Goal: Information Seeking & Learning: Compare options

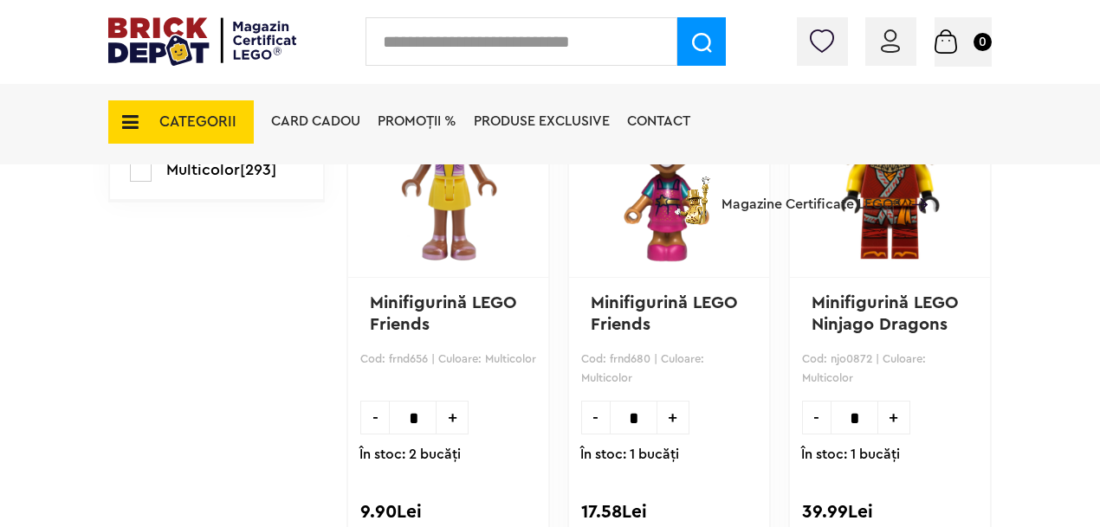
click at [144, 124] on span "CATEGORII" at bounding box center [180, 121] width 145 height 43
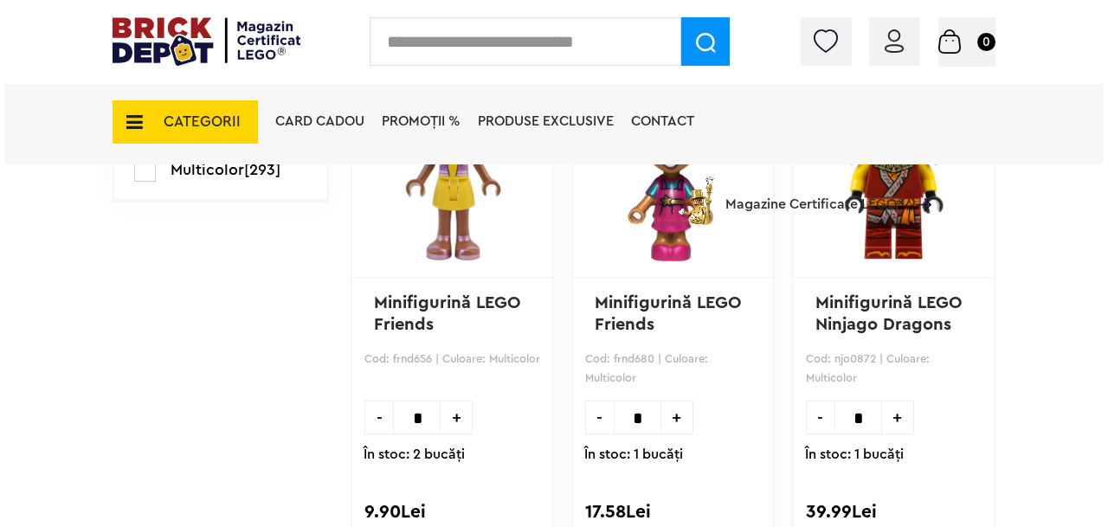
scroll to position [1119, 0]
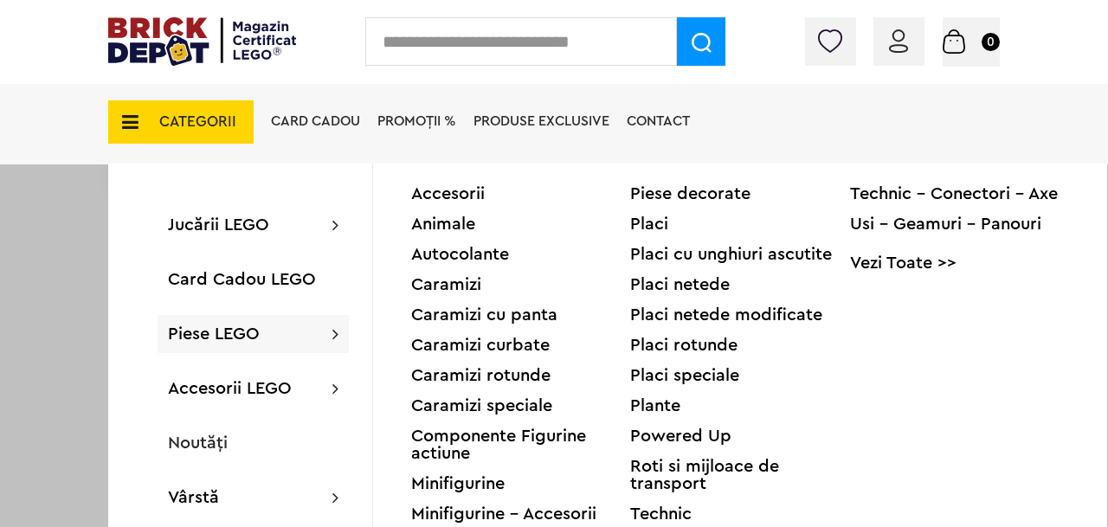
click at [478, 180] on div "Accesorii Animale Autocolante Caramizi Caramizi cu panta Caramizi curbate Caram…" at bounding box center [740, 447] width 734 height 567
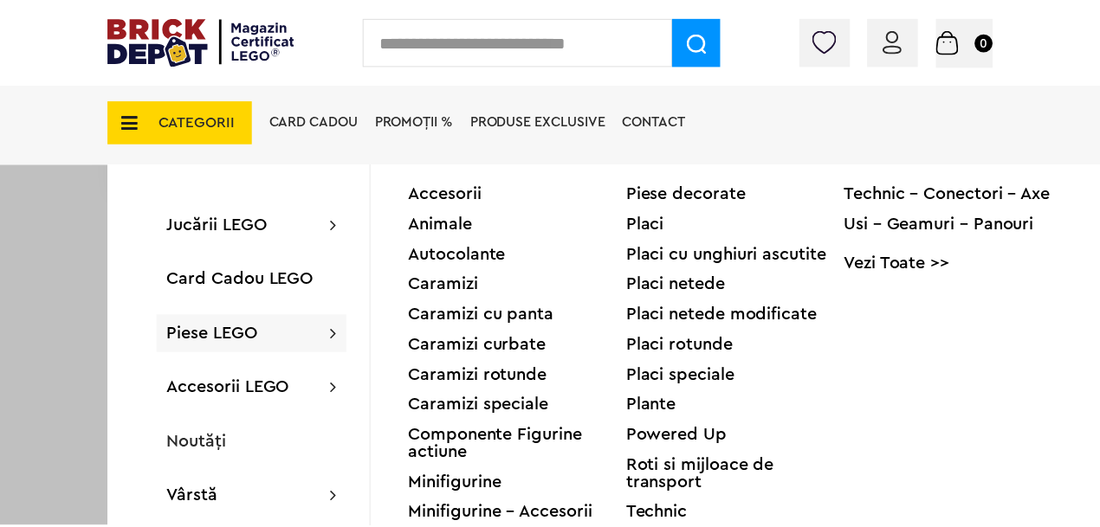
scroll to position [1118, 0]
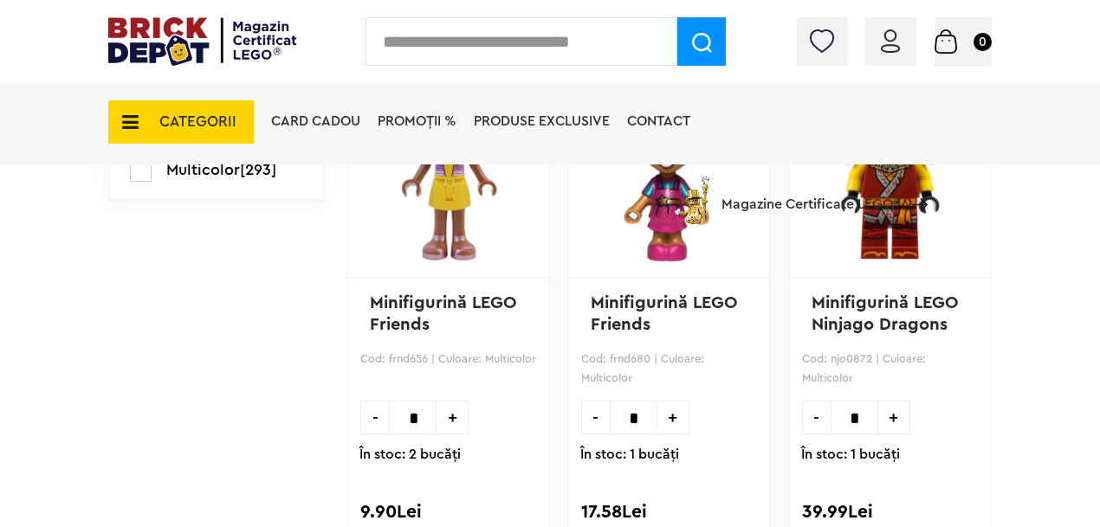
click at [230, 124] on span "CATEGORII" at bounding box center [197, 121] width 77 height 15
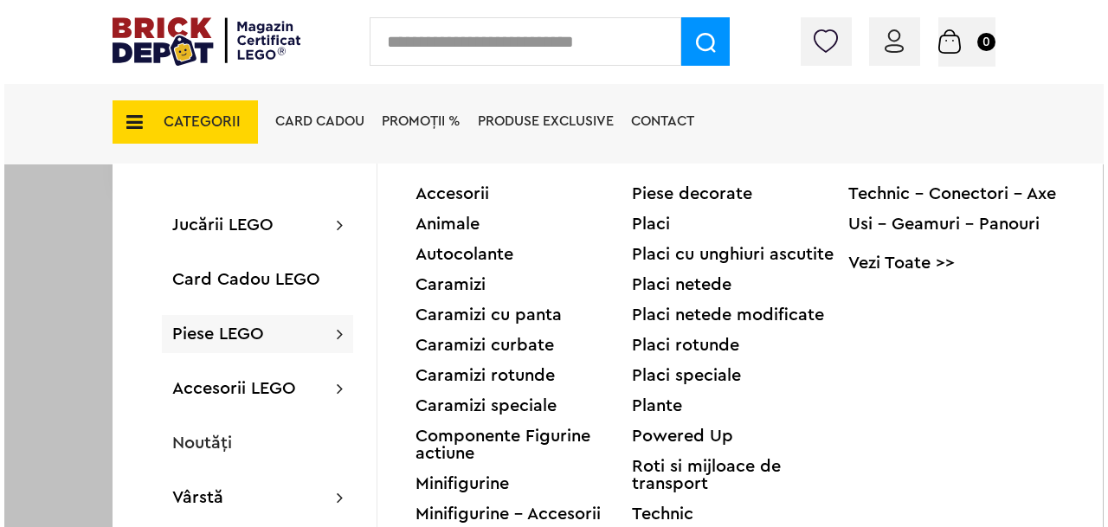
scroll to position [1119, 0]
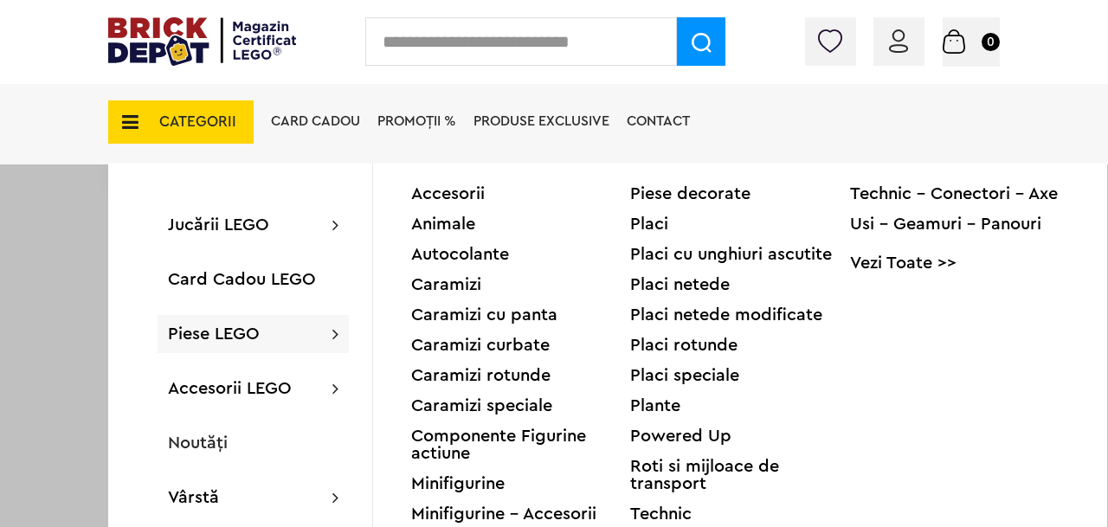
click at [471, 189] on div "Accesorii" at bounding box center [520, 193] width 219 height 17
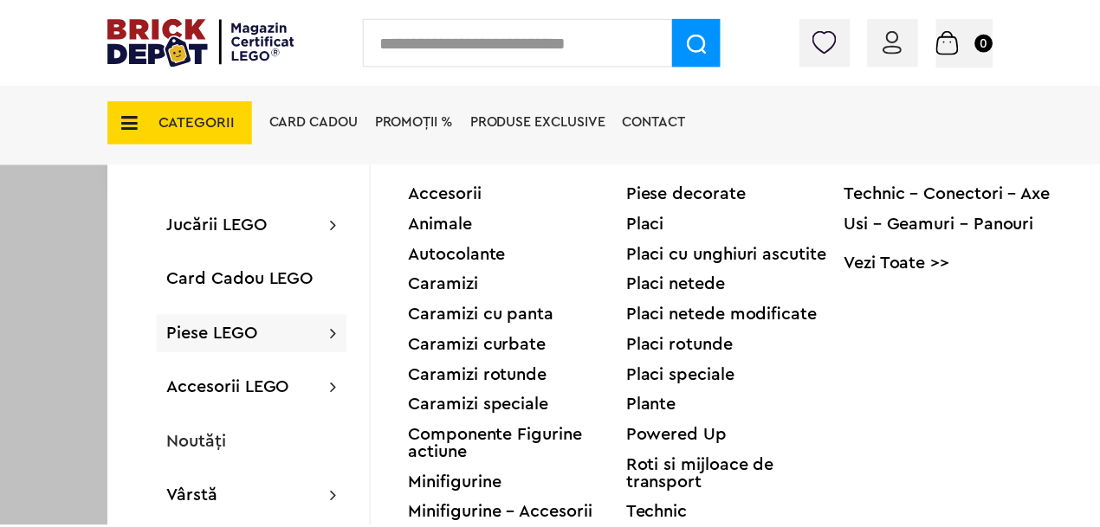
scroll to position [1118, 0]
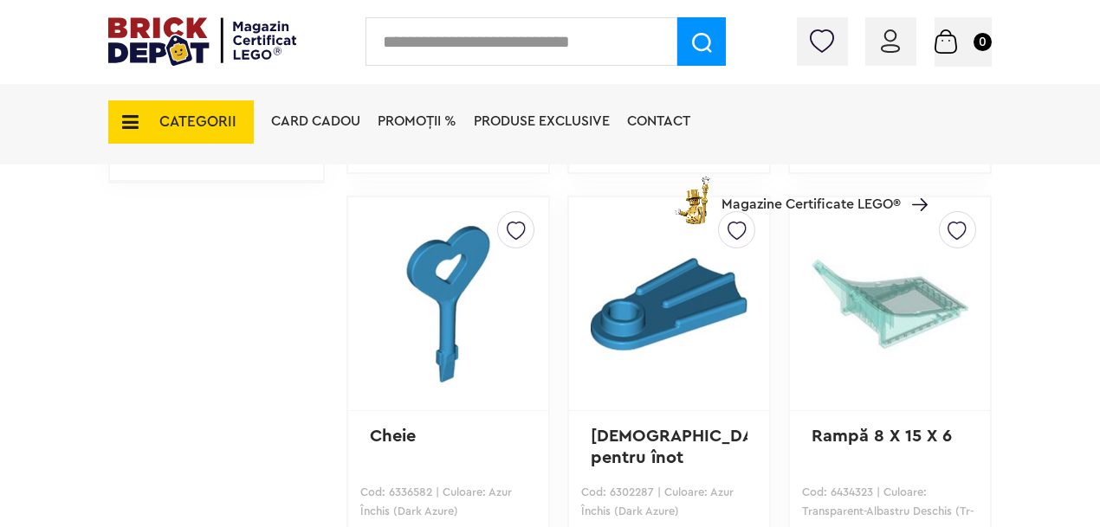
scroll to position [1464, 0]
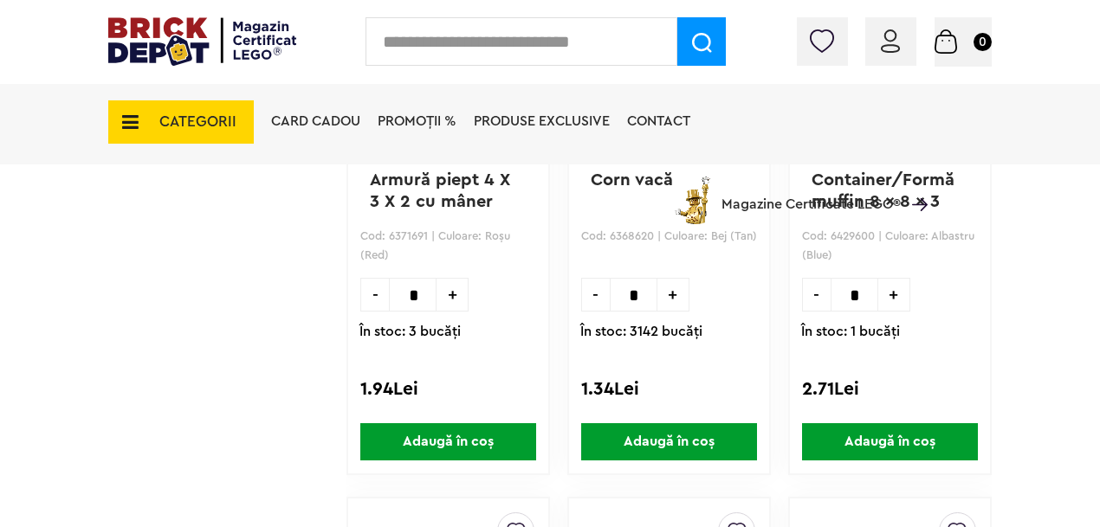
click at [190, 123] on span "CATEGORII" at bounding box center [197, 121] width 77 height 15
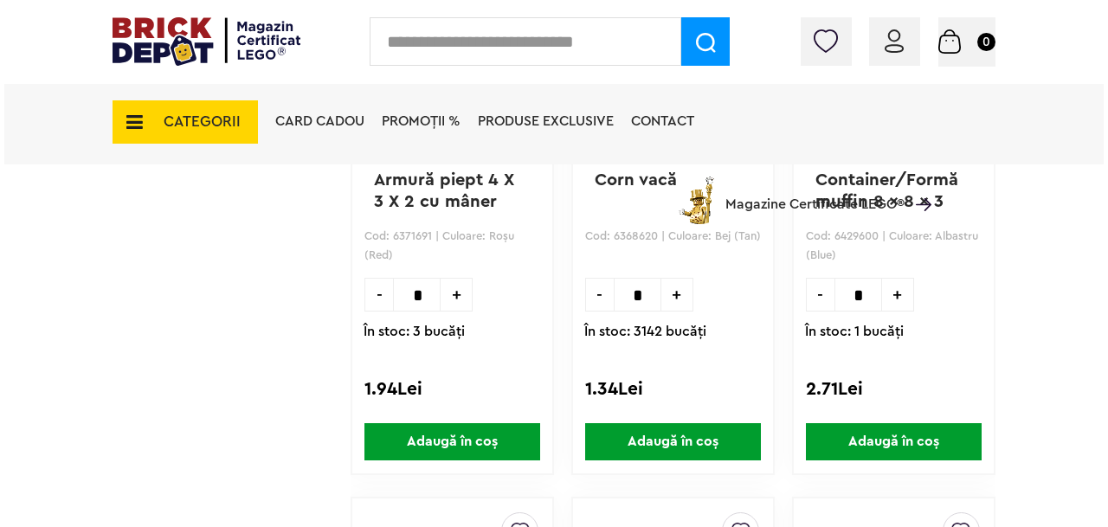
scroll to position [3473, 0]
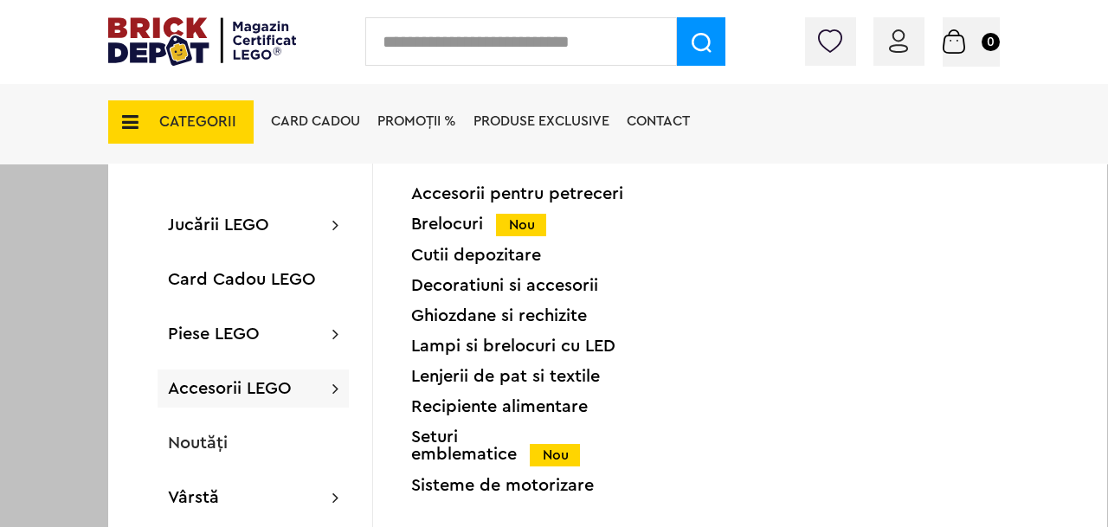
click at [485, 454] on div "Seturi emblematice Nou" at bounding box center [520, 446] width 219 height 35
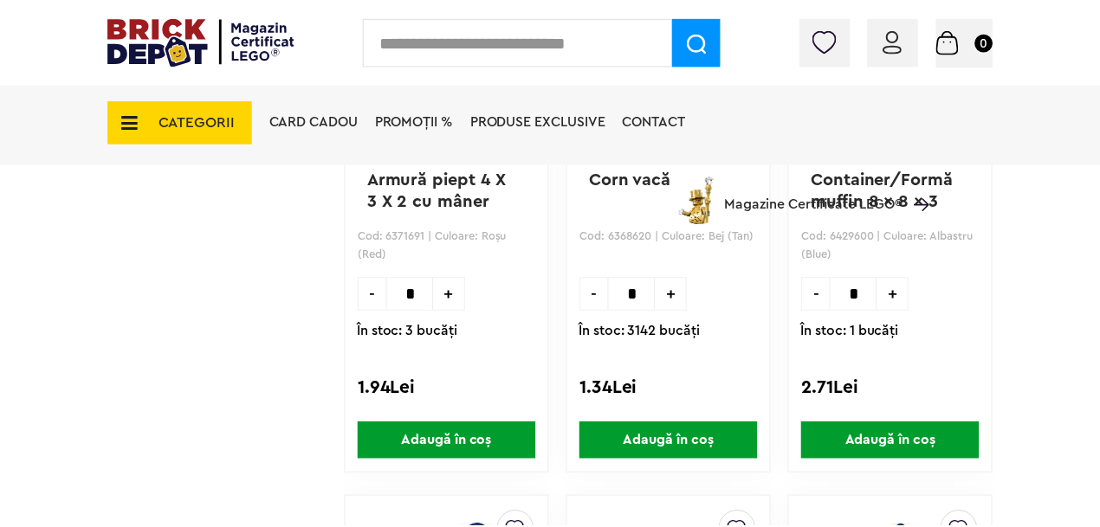
scroll to position [3471, 0]
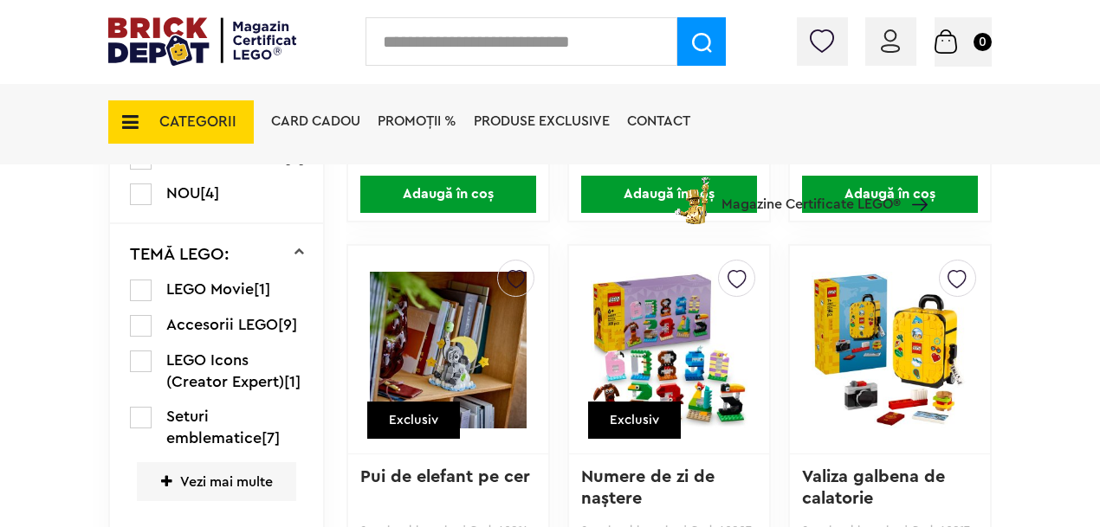
scroll to position [596, 0]
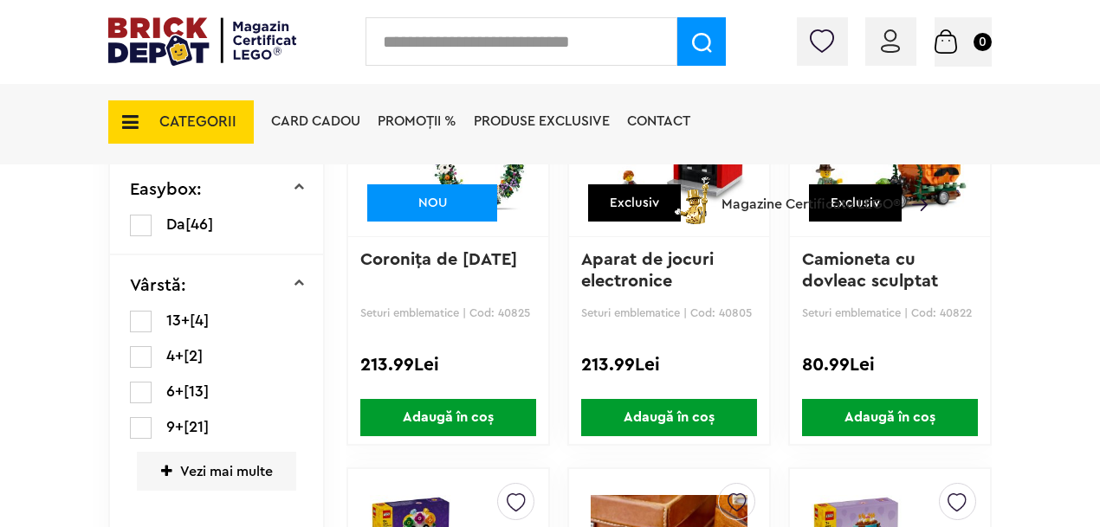
click at [626, 265] on link "Aparat de jocuri electronice" at bounding box center [650, 270] width 138 height 39
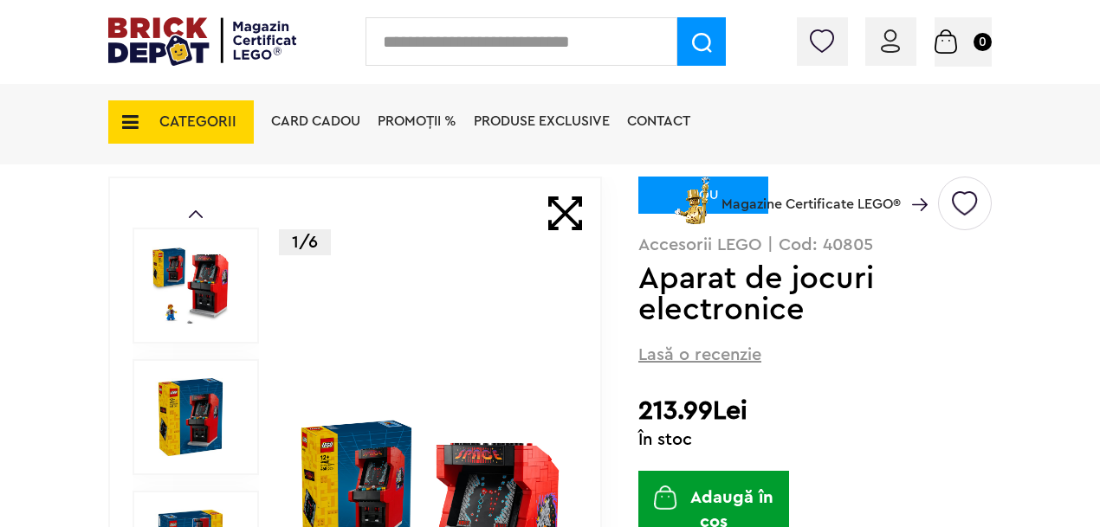
scroll to position [183, 0]
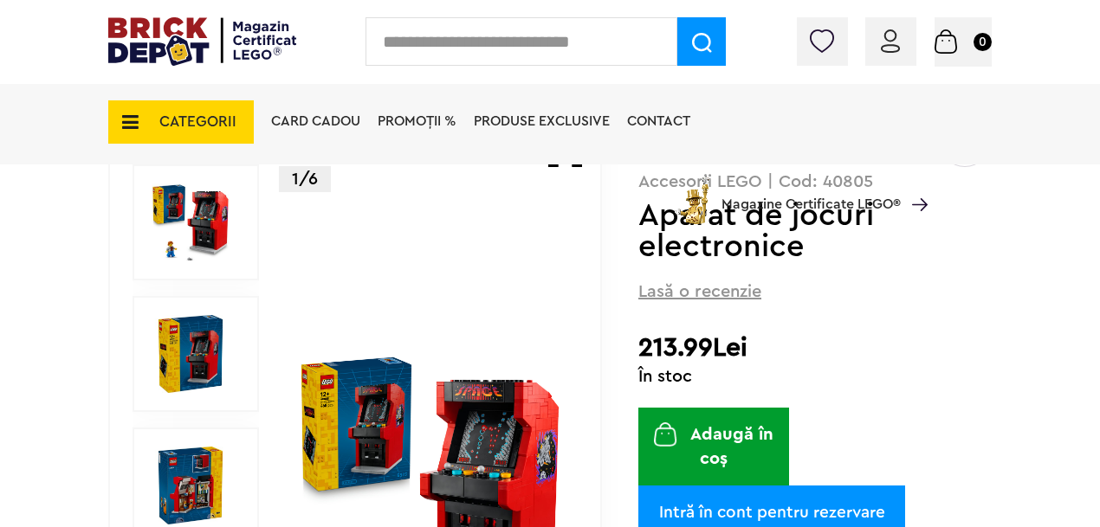
click at [379, 438] on img at bounding box center [430, 486] width 266 height 266
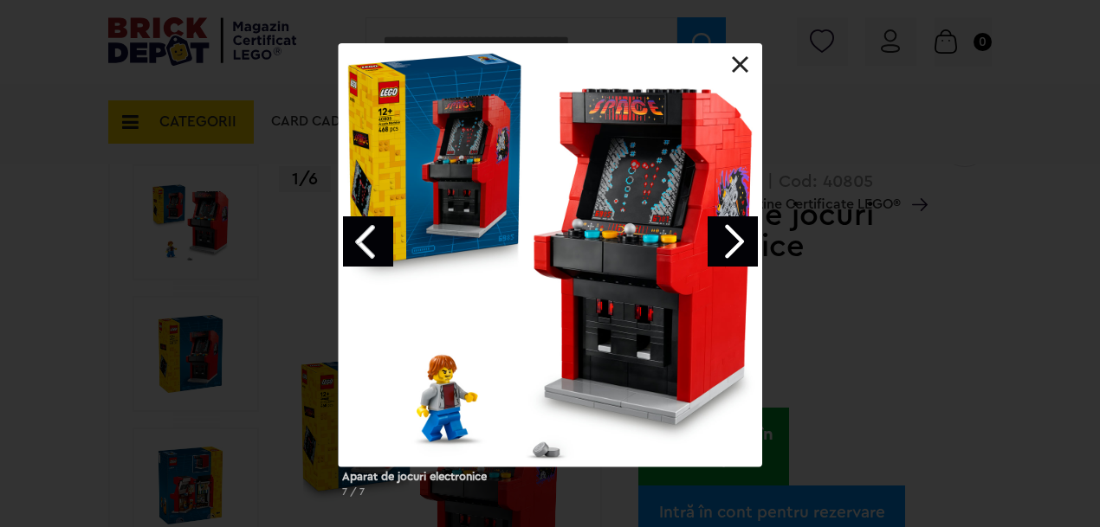
click at [306, 274] on div "Aparat de jocuri electronice 7 / 7" at bounding box center [550, 277] width 1100 height 468
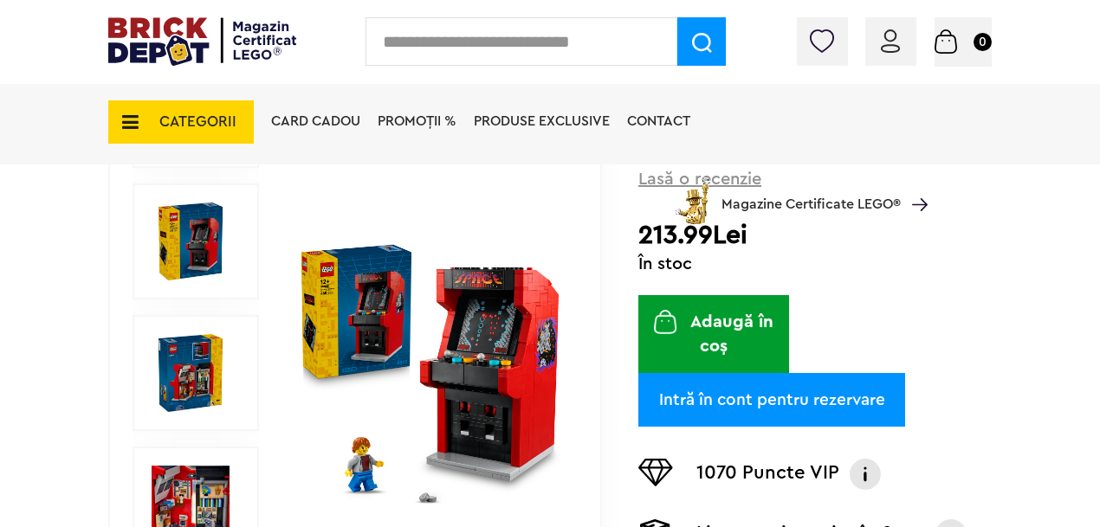
scroll to position [296, 0]
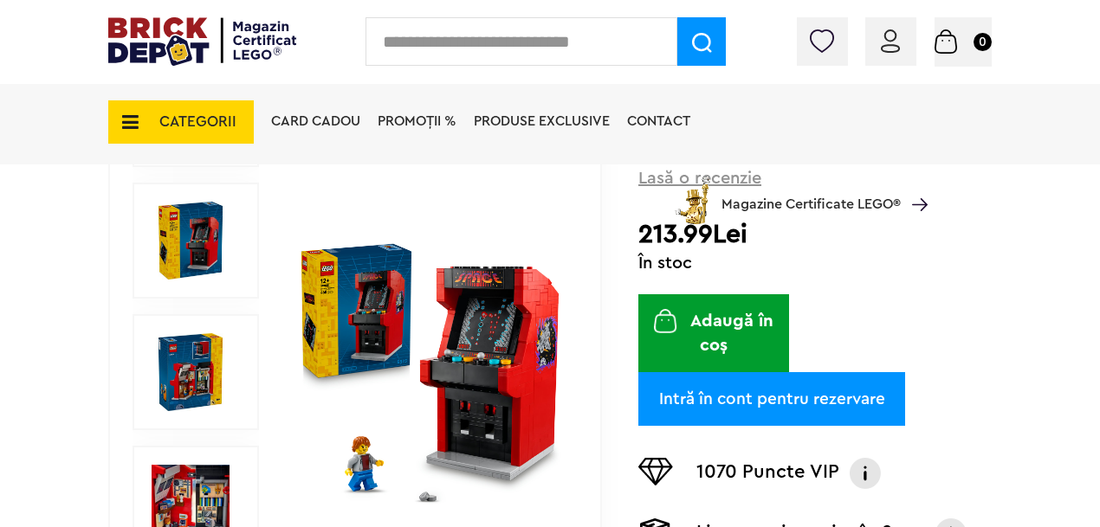
click at [428, 352] on img at bounding box center [430, 373] width 266 height 266
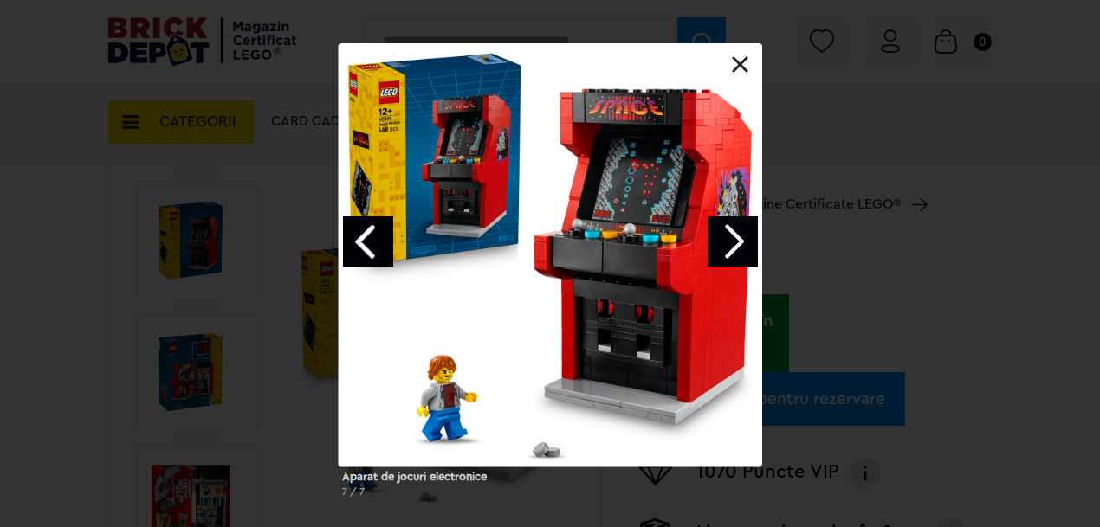
click at [736, 238] on link "Next image" at bounding box center [732, 241] width 50 height 50
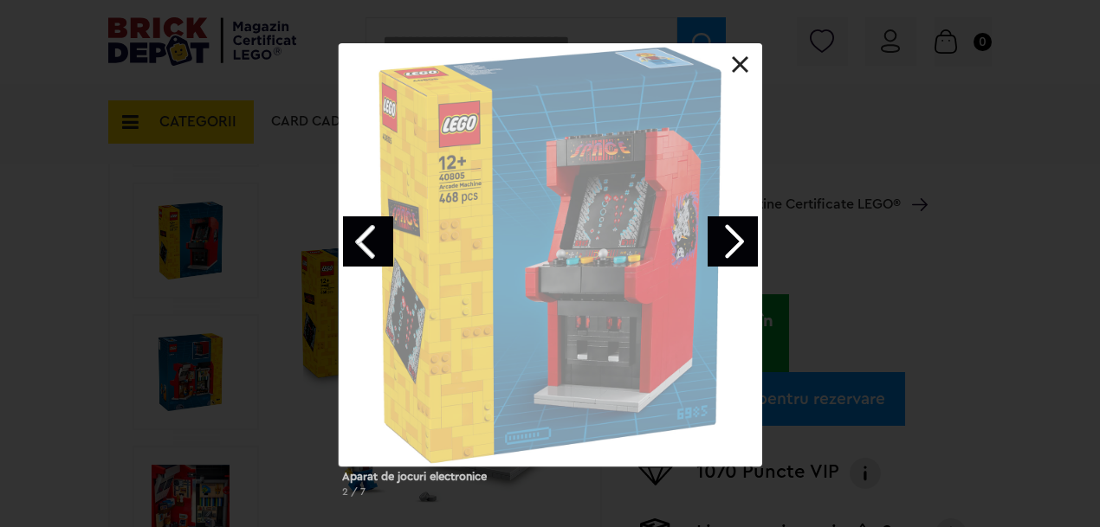
click at [736, 238] on link "Next image" at bounding box center [732, 241] width 50 height 50
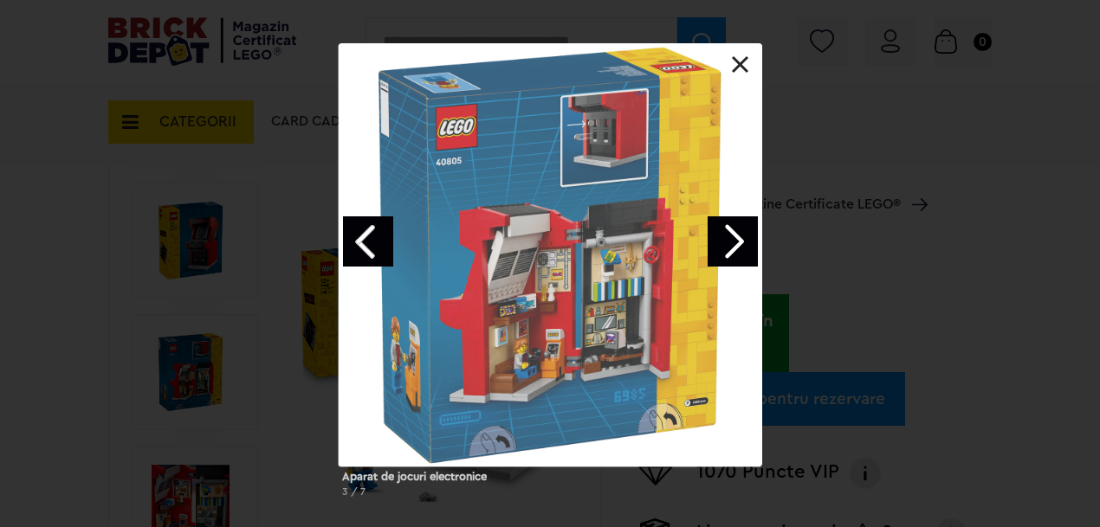
click at [736, 238] on link "Next image" at bounding box center [732, 241] width 50 height 50
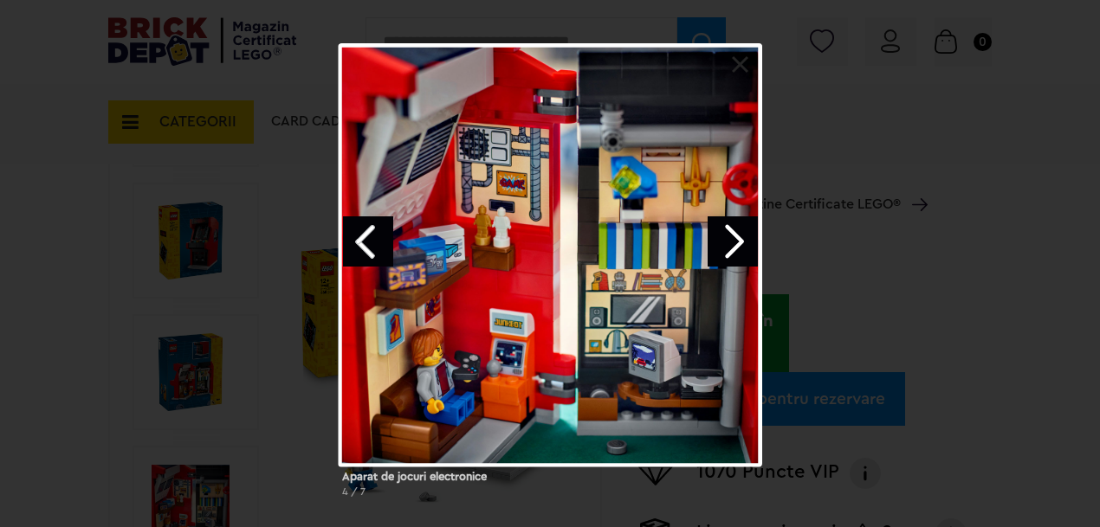
click at [367, 239] on link "Previous image" at bounding box center [368, 241] width 50 height 50
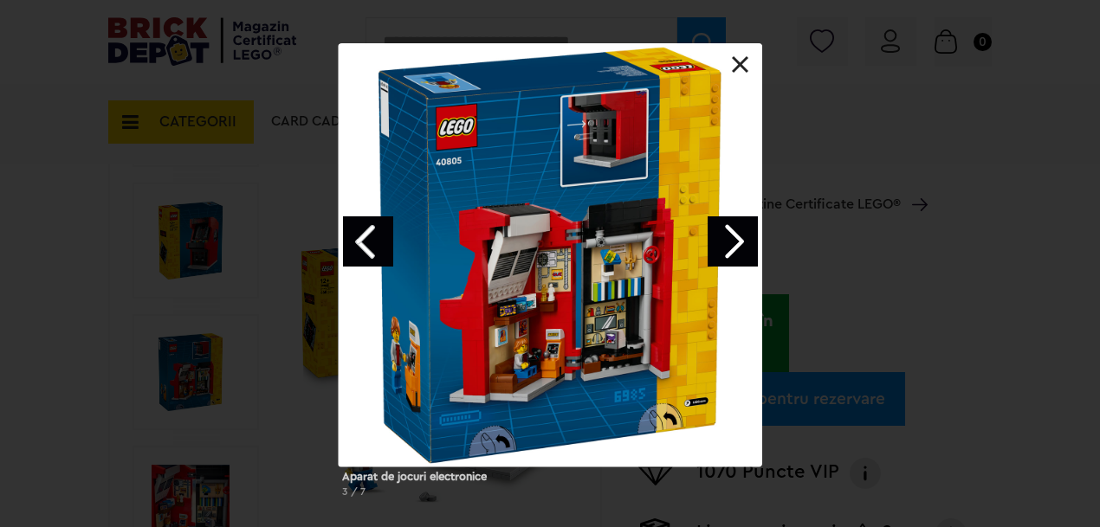
click at [743, 241] on link "Next image" at bounding box center [732, 241] width 50 height 50
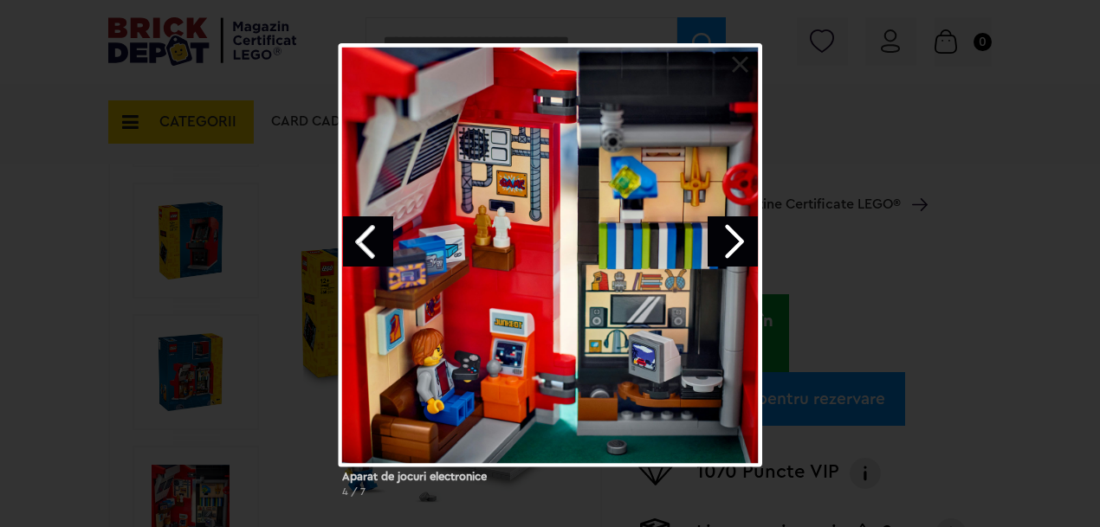
click at [198, 272] on div "Aparat de jocuri electronice 4 / 7" at bounding box center [550, 277] width 1100 height 468
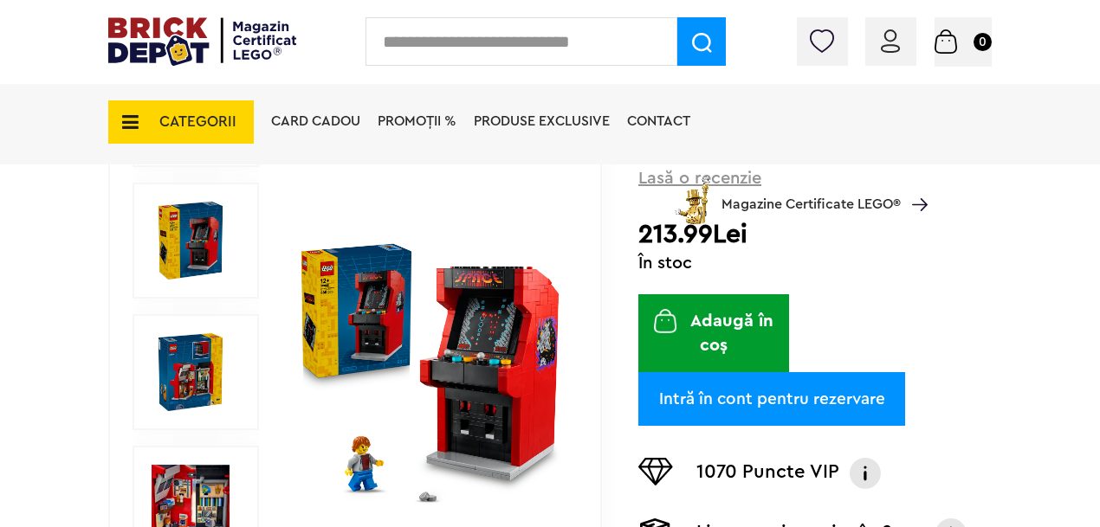
click at [179, 105] on span "CATEGORII" at bounding box center [180, 121] width 145 height 43
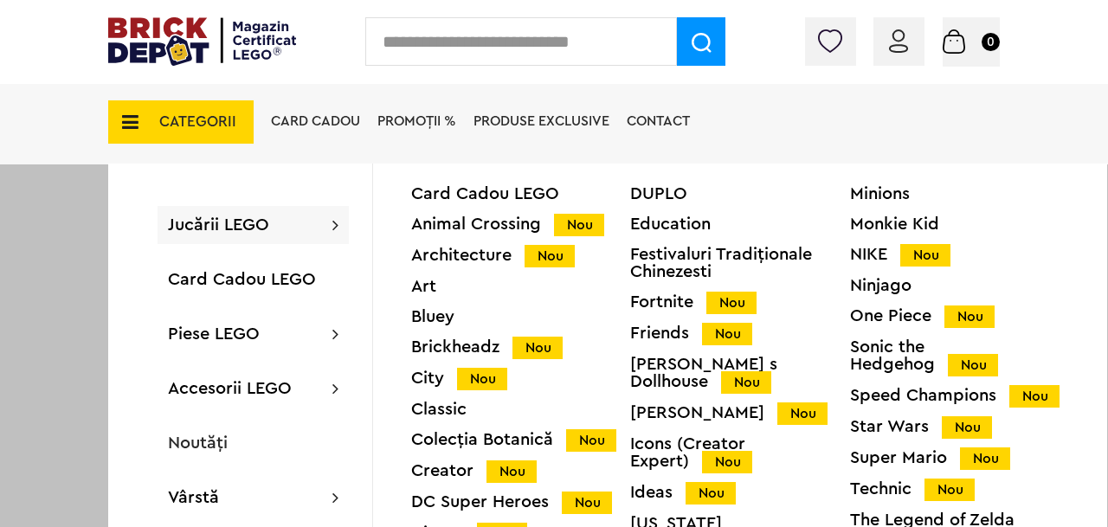
click at [502, 494] on div "DC Super Heroes Nou" at bounding box center [520, 503] width 219 height 18
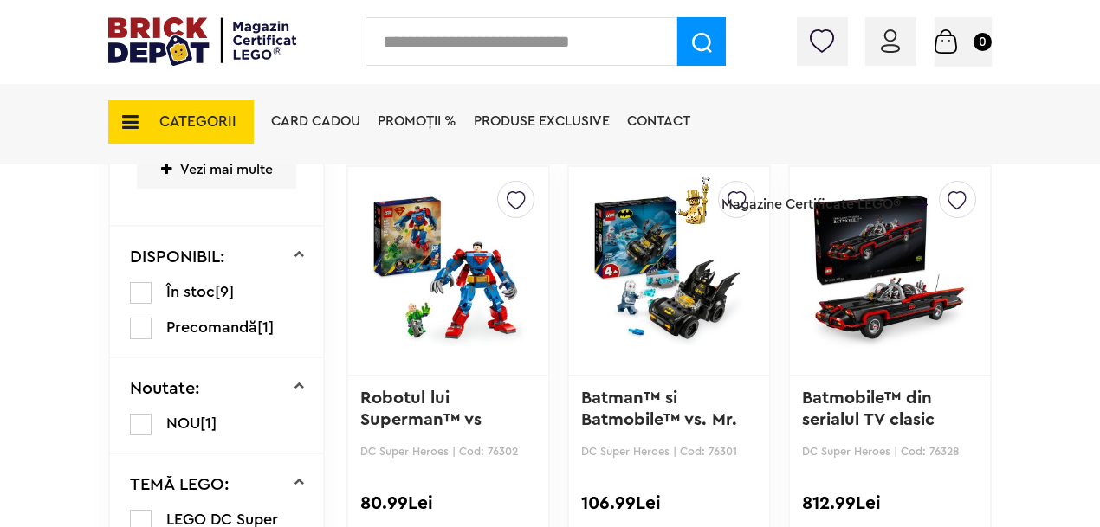
scroll to position [963, 0]
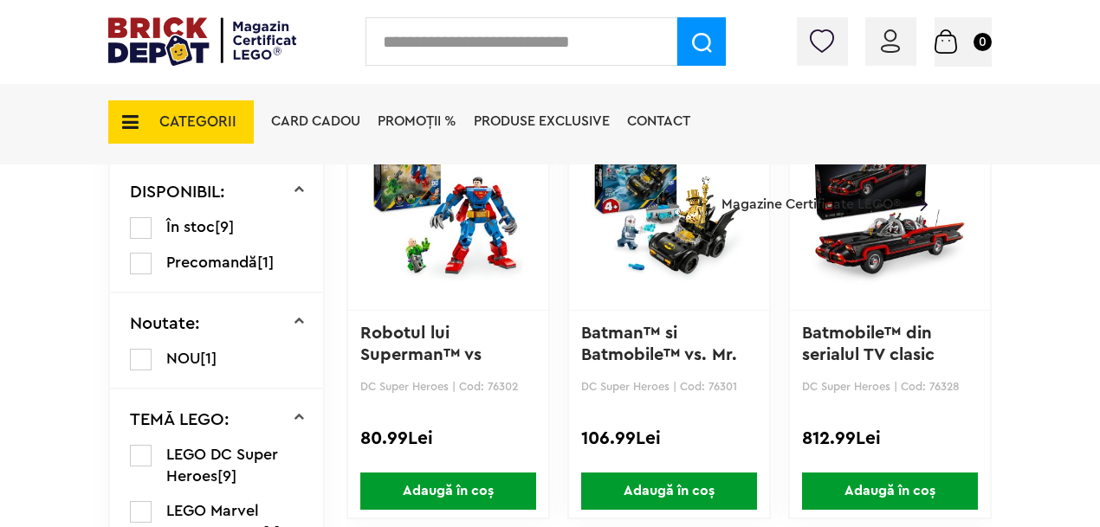
click at [423, 339] on link "Robotul lui Superman™ vs [PERSON_NAME]™" at bounding box center [435, 355] width 151 height 61
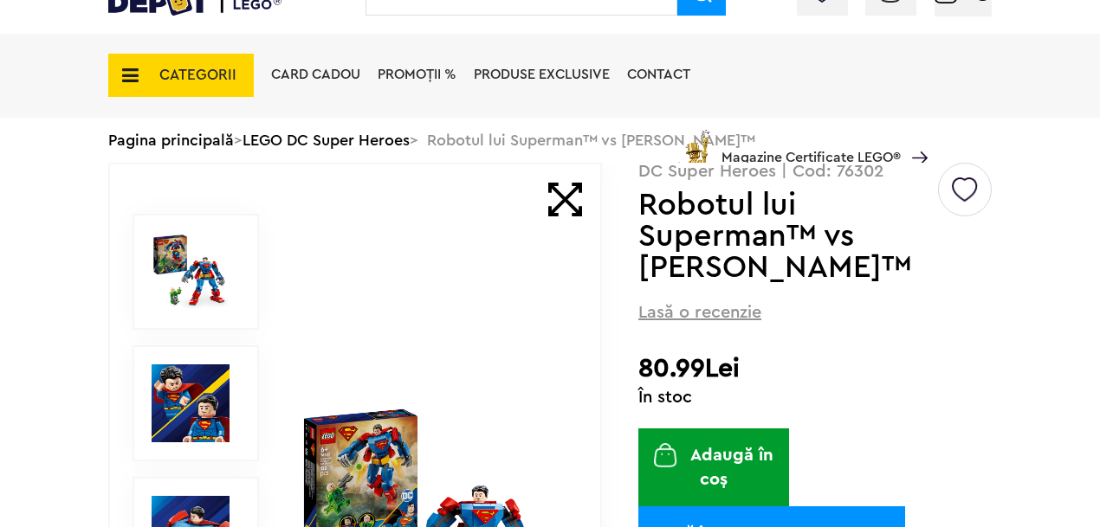
scroll to position [121, 0]
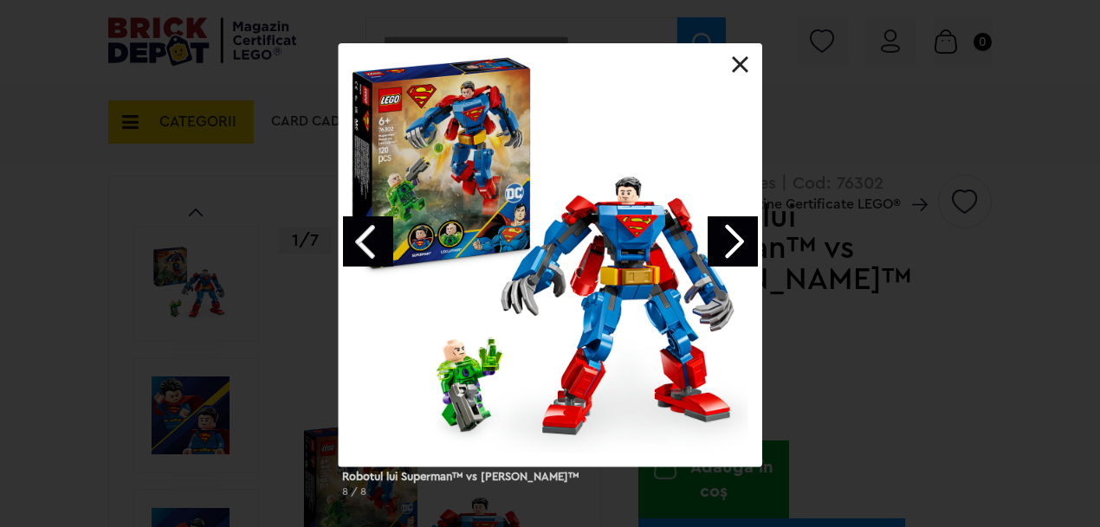
click at [742, 236] on link "Next image" at bounding box center [732, 241] width 50 height 50
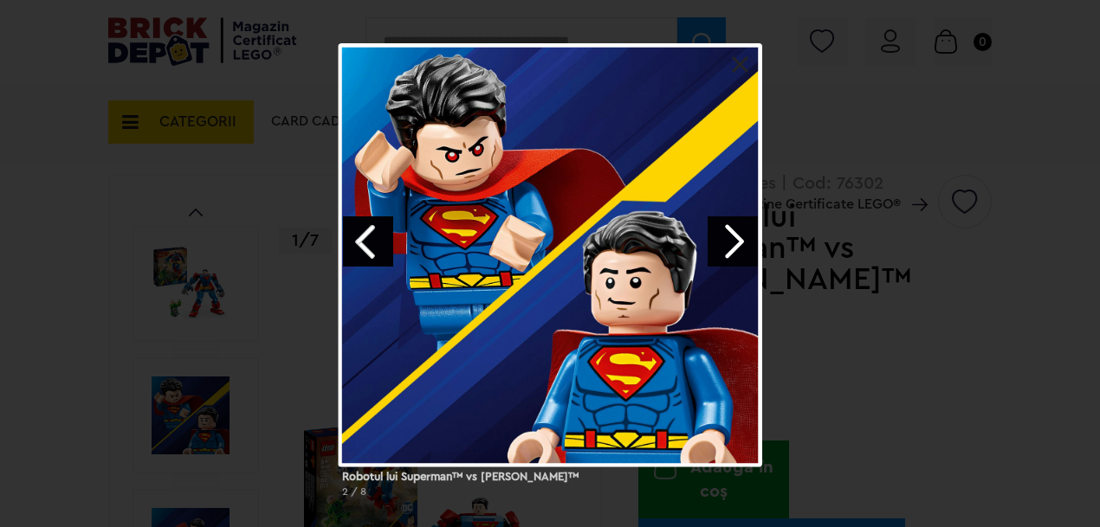
click at [742, 236] on link "Next image" at bounding box center [732, 241] width 50 height 50
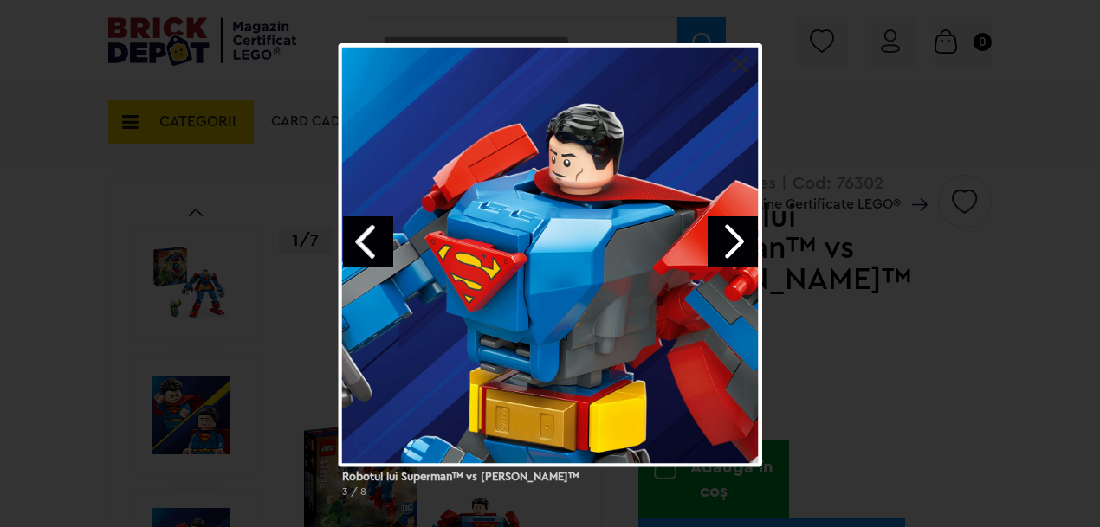
click at [741, 242] on link "Next image" at bounding box center [732, 241] width 50 height 50
